Goal: Information Seeking & Learning: Find contact information

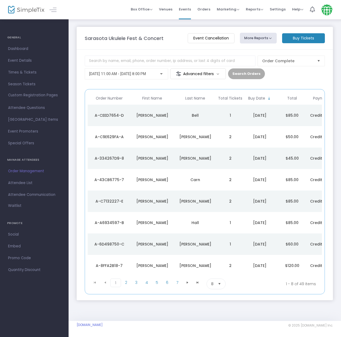
click at [286, 115] on td "$85.00" at bounding box center [292, 115] width 32 height 21
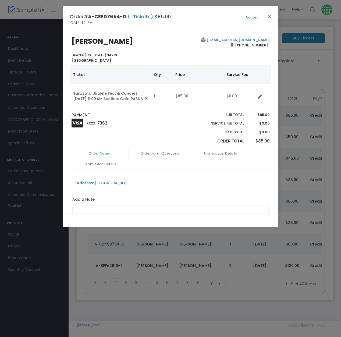
click at [248, 41] on span "[PHONE_NUMBER]" at bounding box center [251, 45] width 36 height 9
click at [229, 39] on link "[EMAIL_ADDRESS][DOMAIN_NAME]" at bounding box center [237, 39] width 64 height 5
click at [269, 16] on button "Close" at bounding box center [269, 16] width 7 height 7
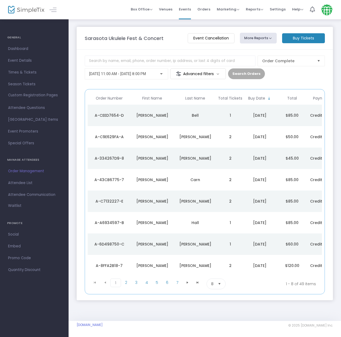
click at [38, 171] on span "Order Management" at bounding box center [34, 171] width 52 height 7
click at [22, 49] on span "Dashboard" at bounding box center [34, 48] width 52 height 7
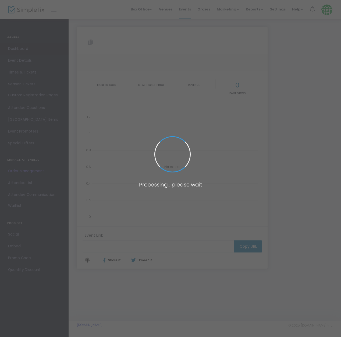
type input "[URL][DOMAIN_NAME]"
